Goal: Task Accomplishment & Management: Use online tool/utility

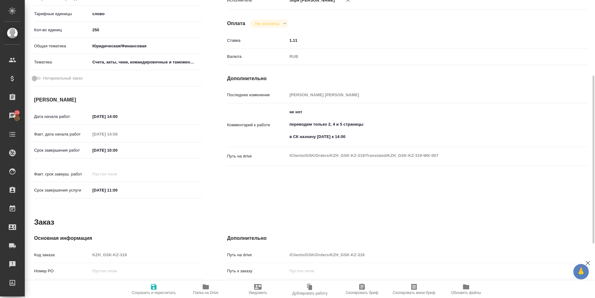
scroll to position [240, 0]
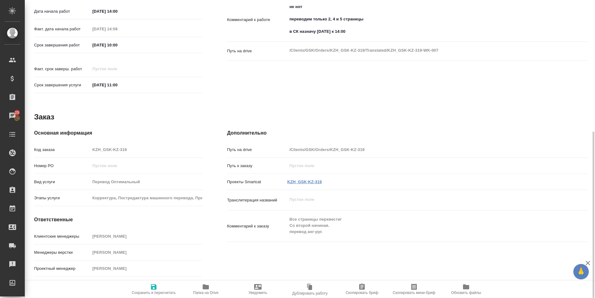
click at [301, 180] on link "KZH_GSK-KZ-319" at bounding box center [304, 182] width 35 height 5
click at [203, 288] on icon "button" at bounding box center [206, 287] width 6 height 5
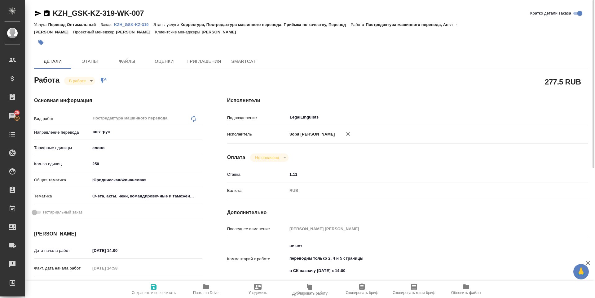
click at [38, 14] on icon "button" at bounding box center [38, 14] width 7 height 6
click at [95, 81] on body "🙏 .cls-1 fill:#fff; AWATERA Zoria Tatiana Клиенты Спецификации Заказы 25 Чаты T…" at bounding box center [297, 149] width 595 height 298
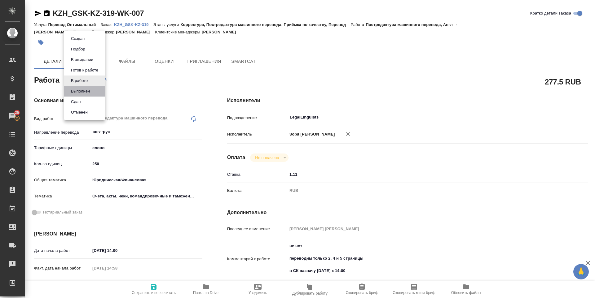
click at [93, 89] on li "Выполнен" at bounding box center [84, 91] width 41 height 11
type textarea "x"
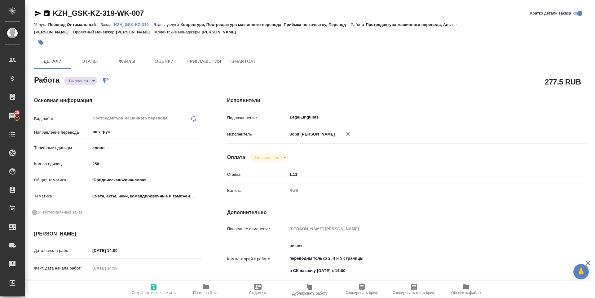
type textarea "x"
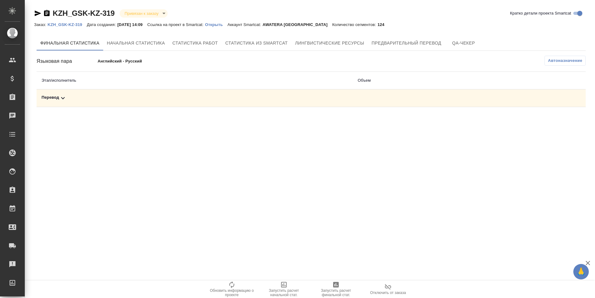
click at [330, 286] on span "Запустить расчет финальной стат." at bounding box center [336, 289] width 45 height 16
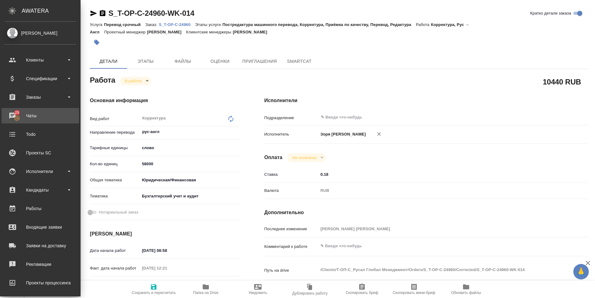
click at [34, 117] on div "Чаты" at bounding box center [40, 115] width 71 height 9
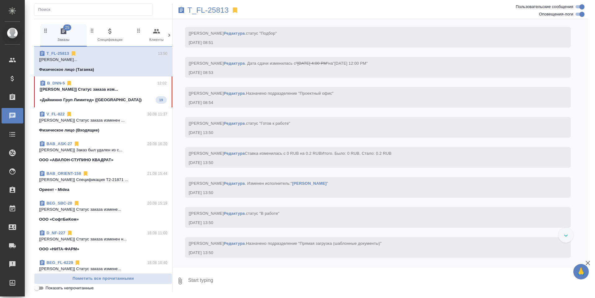
scroll to position [3186, 0]
